Goal: Task Accomplishment & Management: Use online tool/utility

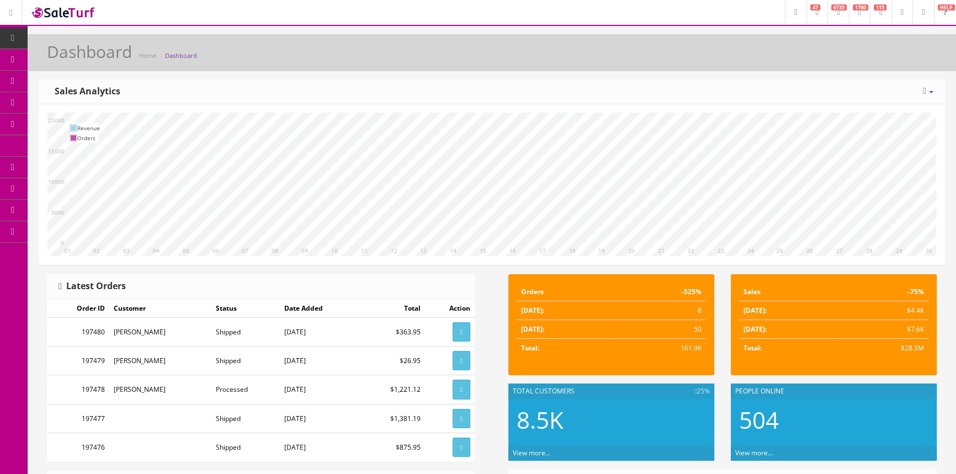
click at [81, 58] on span "Products" at bounding box center [78, 59] width 27 height 9
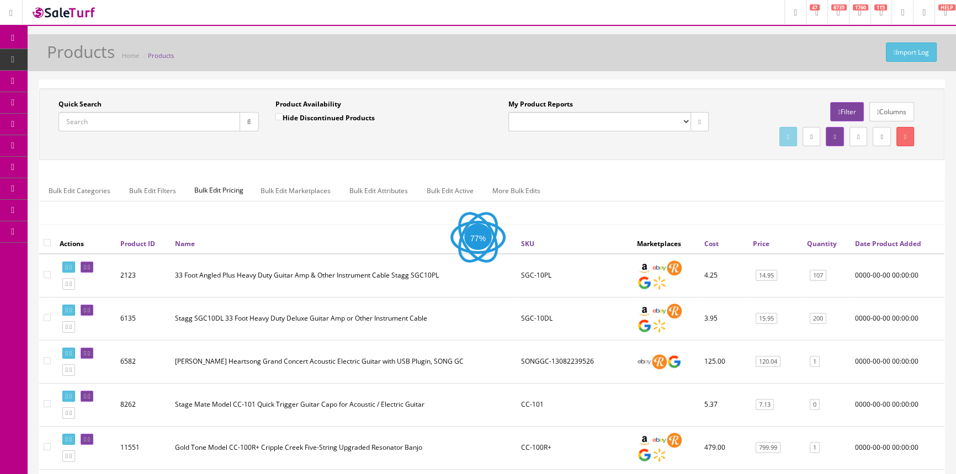
click at [126, 126] on input "Quick Search" at bounding box center [149, 121] width 182 height 19
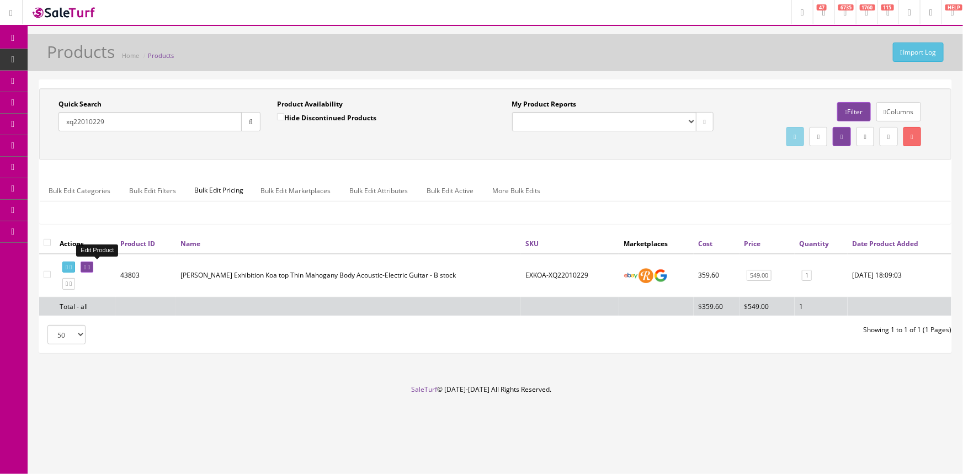
type input "xq22010229"
click at [86, 265] on icon at bounding box center [85, 267] width 2 height 6
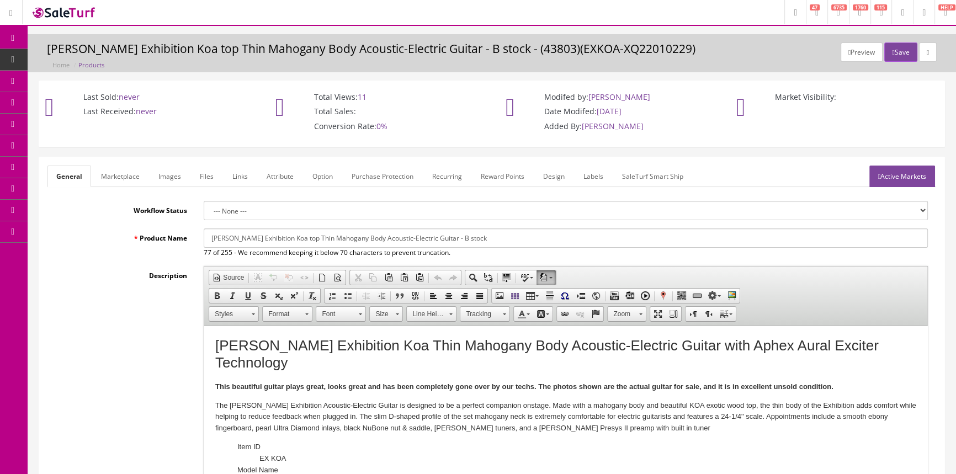
click at [594, 175] on link "Labels" at bounding box center [593, 177] width 38 height 22
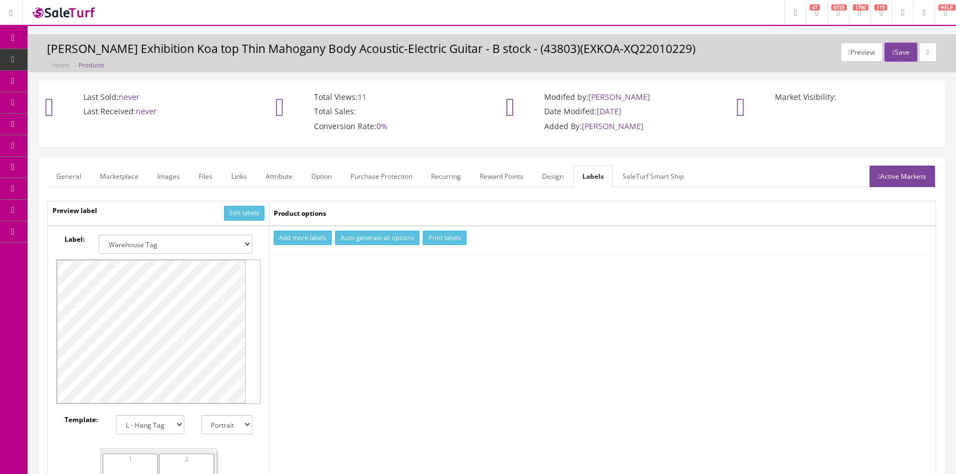
click at [225, 239] on select "Small Label 2 x 1 Label Shoe label 100 barcodes Dymo Label 2 X 1 Sticker Labels…" at bounding box center [175, 243] width 153 height 19
select select "16"
click at [99, 234] on select "Small Label 2 x 1 Label Shoe label 100 barcodes Dymo Label 2 X 1 Sticker Labels…" at bounding box center [175, 243] width 153 height 19
click at [279, 238] on button "Add more labels" at bounding box center [303, 238] width 58 height 15
type input "1"
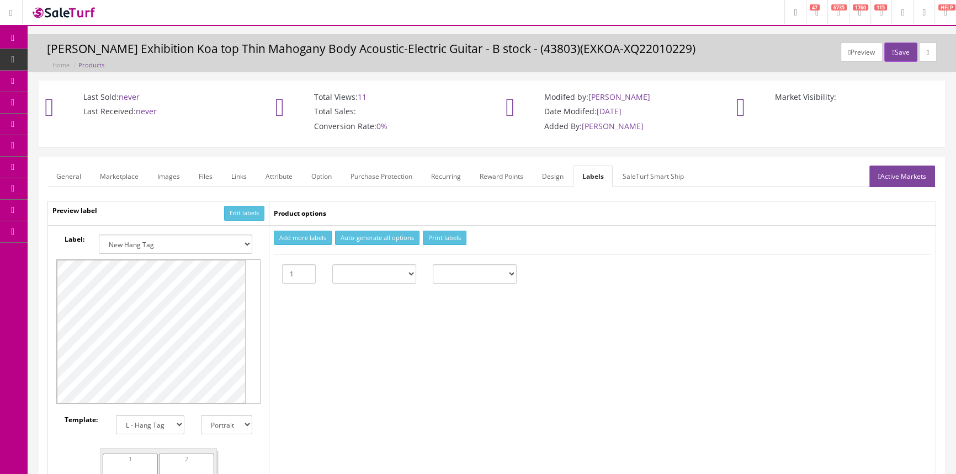
click at [303, 268] on input "1" at bounding box center [299, 273] width 34 height 19
click at [436, 239] on button "Print labels" at bounding box center [445, 238] width 44 height 15
click at [98, 52] on link "Products" at bounding box center [86, 60] width 116 height 22
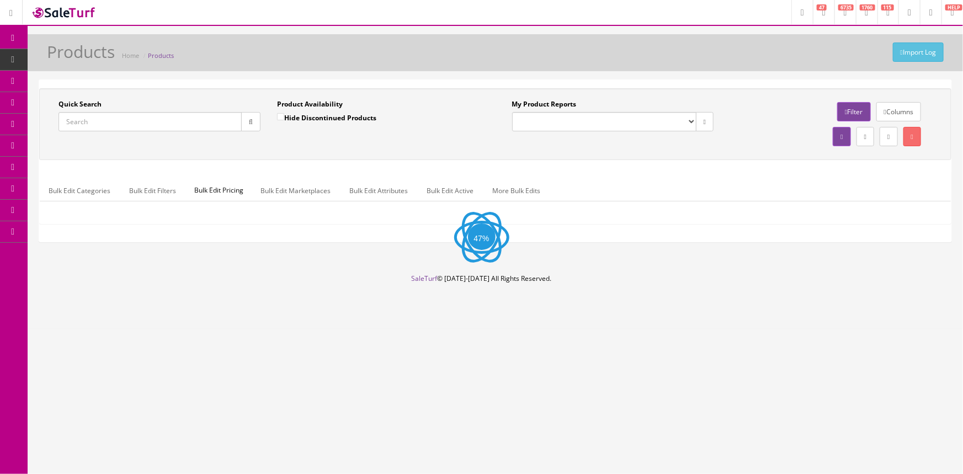
click at [204, 125] on input "Quick Search" at bounding box center [149, 121] width 183 height 19
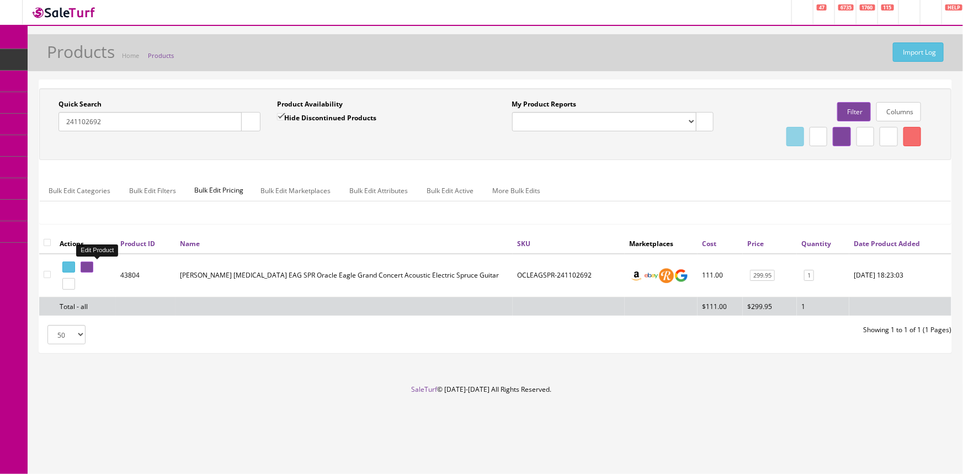
type input "241102692"
click at [86, 266] on icon at bounding box center [85, 267] width 2 height 6
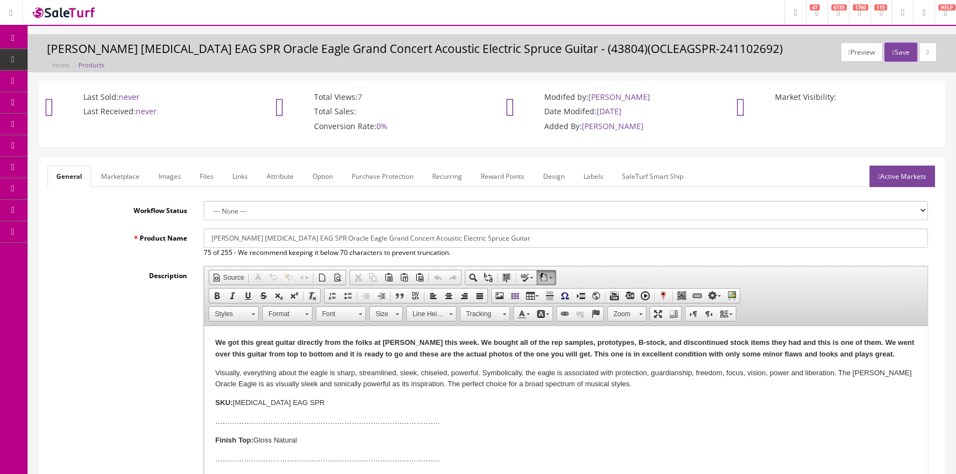
click at [592, 170] on link "Labels" at bounding box center [593, 177] width 38 height 22
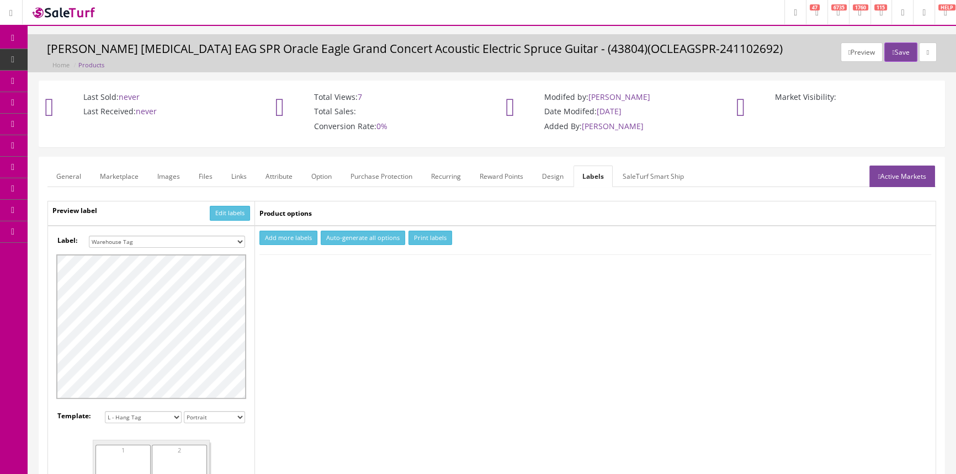
click at [224, 238] on select "Small Label 2 x 1 Label Shoe label 100 barcodes Dymo Label 2 X 1 Sticker Labels…" at bounding box center [167, 242] width 156 height 12
select select "16"
click at [89, 236] on select "Small Label 2 x 1 Label Shoe label 100 barcodes Dymo Label 2 X 1 Sticker Labels…" at bounding box center [167, 242] width 156 height 12
click at [302, 238] on button "Add more labels" at bounding box center [288, 238] width 58 height 15
type input "1"
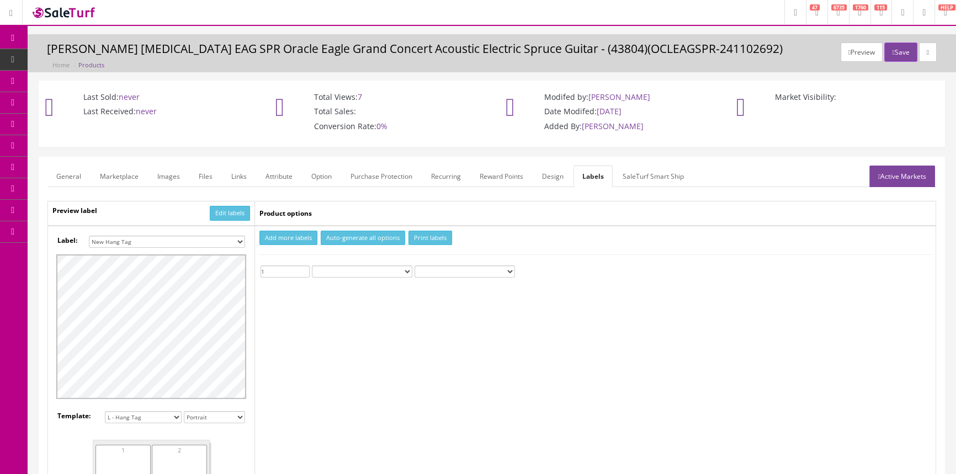
click at [304, 268] on input "1" at bounding box center [284, 271] width 49 height 12
click at [417, 236] on button "Print labels" at bounding box center [430, 238] width 44 height 15
click at [79, 59] on span "Products" at bounding box center [84, 59] width 27 height 9
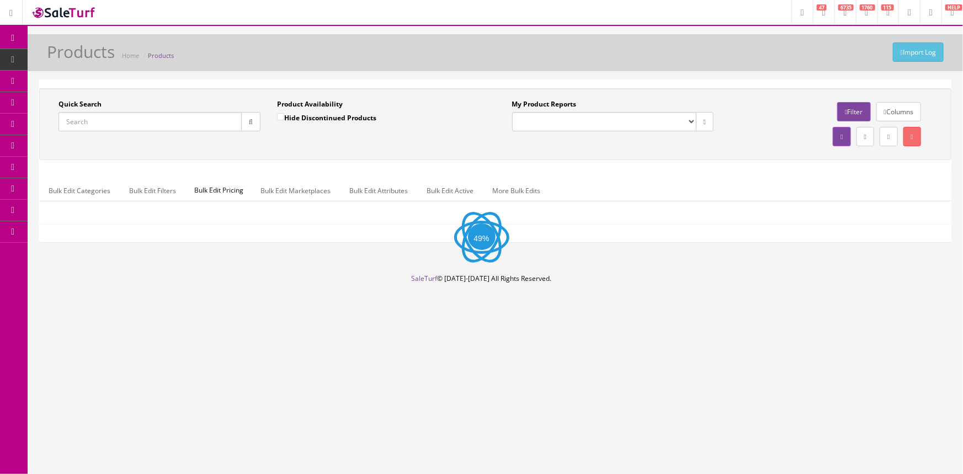
click at [137, 130] on div "Quick Search Date From" at bounding box center [159, 119] width 218 height 40
click at [137, 128] on input "Quick Search" at bounding box center [149, 121] width 183 height 19
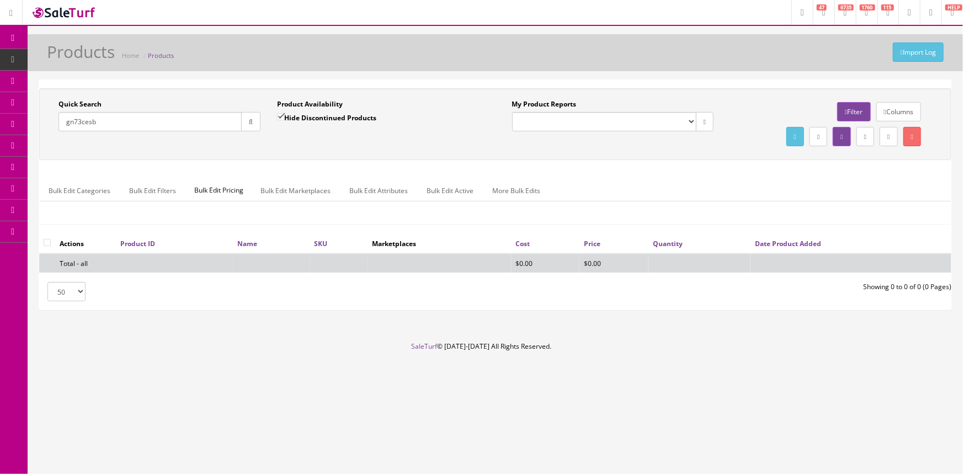
type input "gn73cesb"
click at [284, 115] on input "Hide Discontinued Products" at bounding box center [280, 116] width 7 height 7
checkbox input "false"
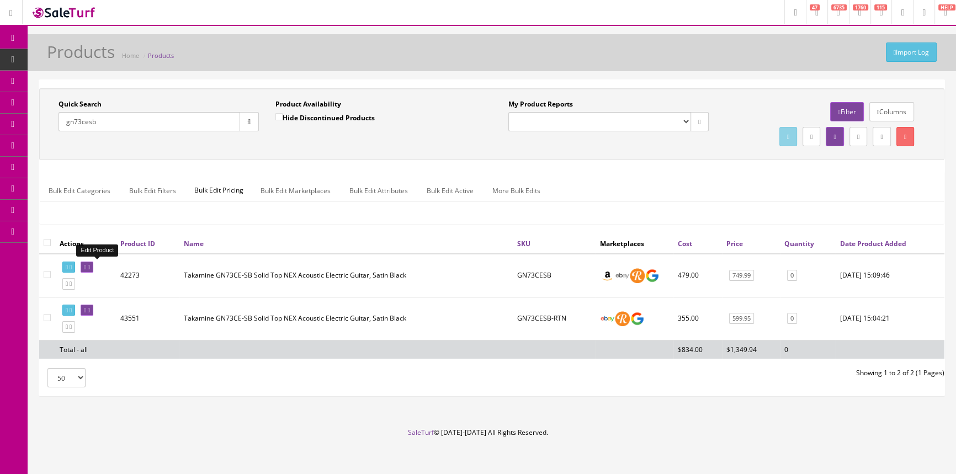
click at [90, 266] on icon at bounding box center [89, 267] width 2 height 6
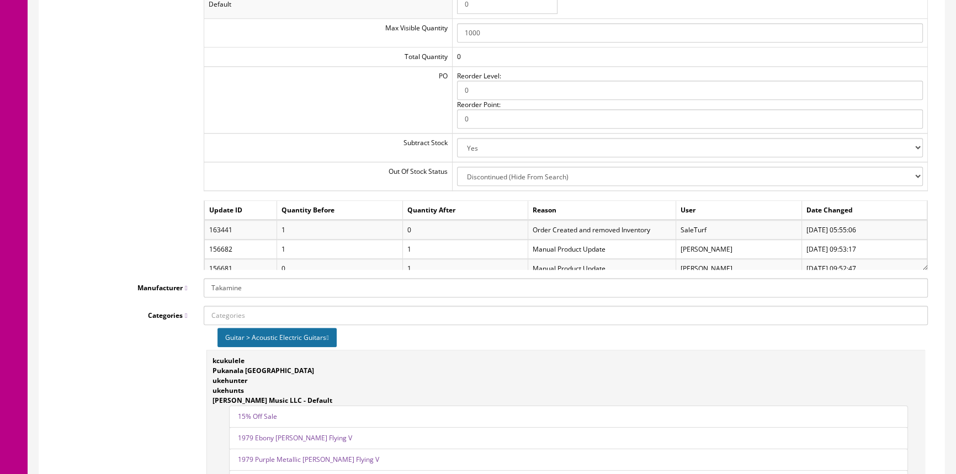
scroll to position [1254, 0]
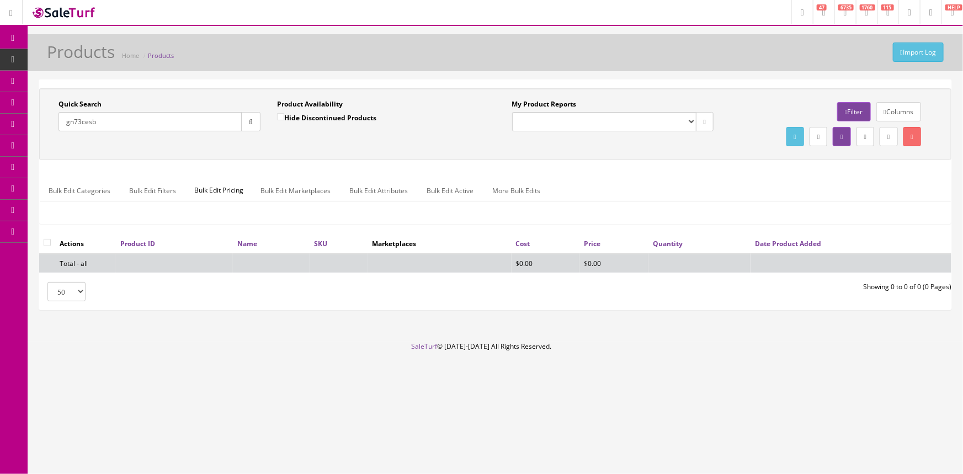
click at [281, 117] on input "Hide Discontinued Products" at bounding box center [280, 116] width 7 height 7
checkbox input "false"
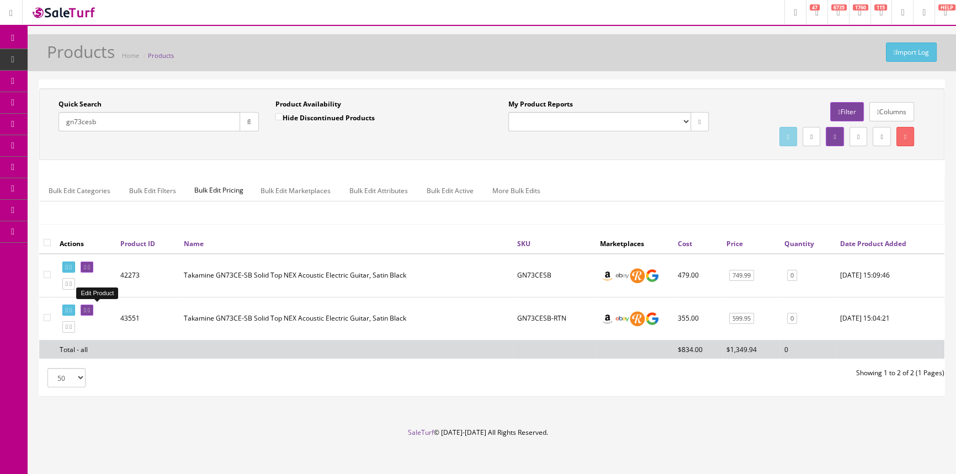
click at [92, 313] on link at bounding box center [87, 311] width 13 height 12
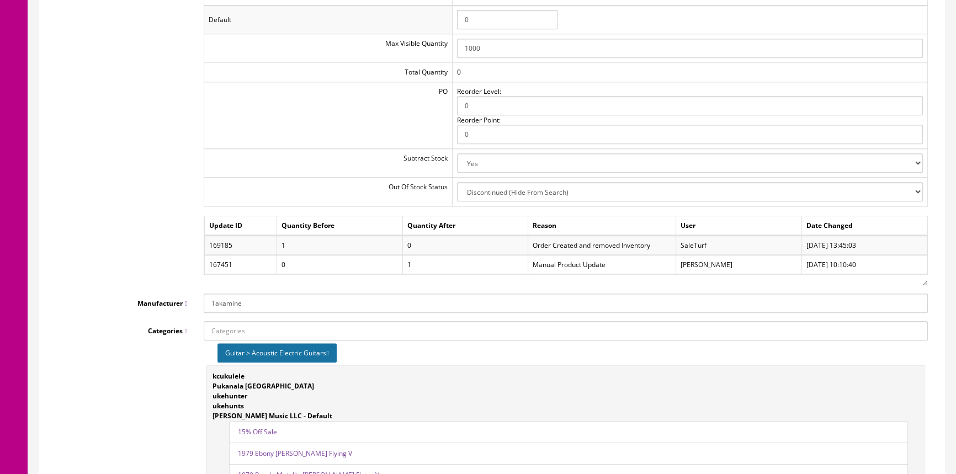
scroll to position [1254, 0]
